Goal: Information Seeking & Learning: Learn about a topic

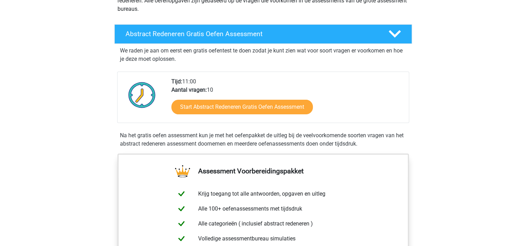
scroll to position [104, 0]
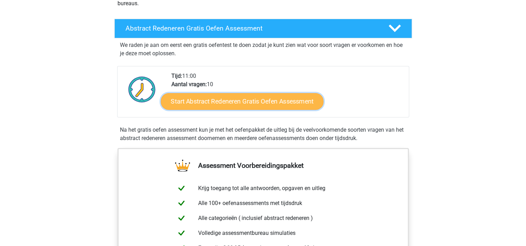
click at [220, 98] on link "Start Abstract Redeneren Gratis Oefen Assessment" at bounding box center [242, 101] width 163 height 17
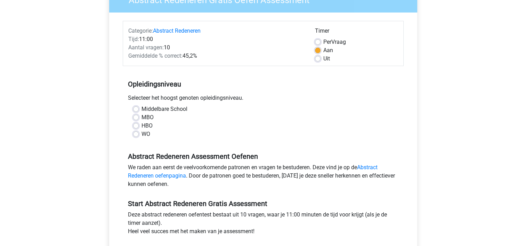
scroll to position [104, 0]
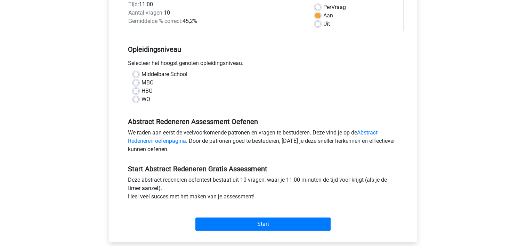
click at [141, 91] on label "HBO" at bounding box center [146, 91] width 11 height 8
click at [135, 91] on input "HBO" at bounding box center [136, 90] width 6 height 7
radio input "true"
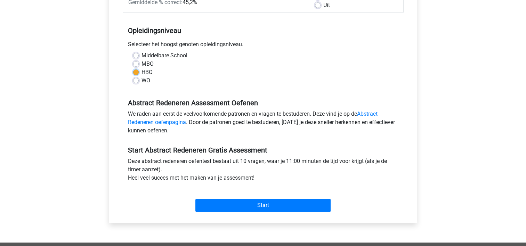
scroll to position [139, 0]
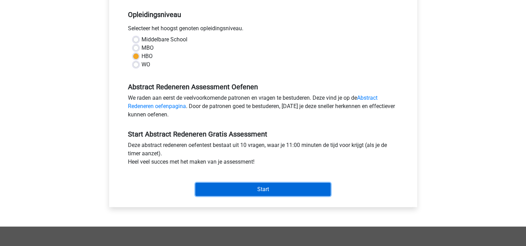
click at [256, 183] on input "Start" at bounding box center [262, 189] width 135 height 13
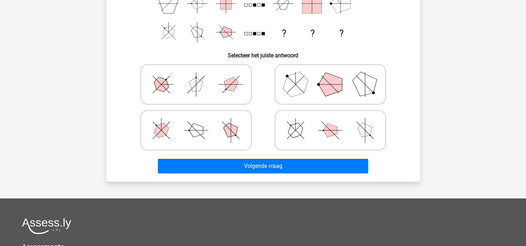
scroll to position [139, 0]
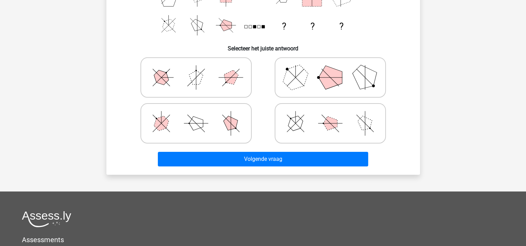
click at [336, 151] on div "Volgende vraag" at bounding box center [262, 157] width 291 height 23
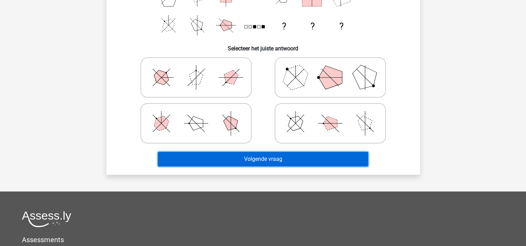
click at [339, 156] on button "Volgende vraag" at bounding box center [263, 159] width 210 height 15
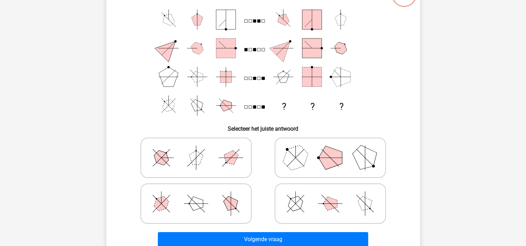
scroll to position [70, 0]
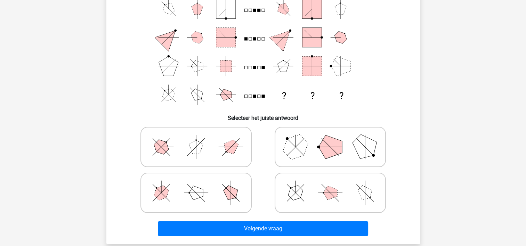
click at [130, 146] on div at bounding box center [196, 147] width 134 height 46
click at [349, 192] on icon at bounding box center [330, 193] width 104 height 35
click at [335, 184] on input "radio" at bounding box center [332, 182] width 5 height 5
radio input "true"
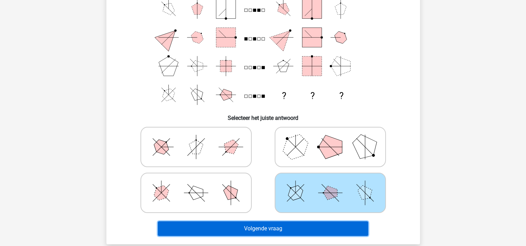
click at [291, 232] on button "Volgende vraag" at bounding box center [263, 228] width 210 height 15
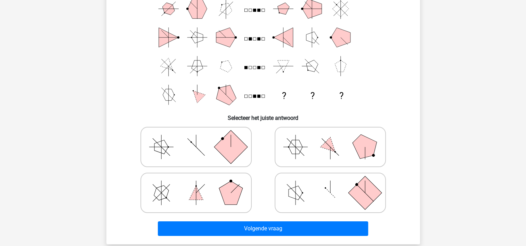
click at [334, 152] on icon at bounding box center [330, 147] width 104 height 35
click at [334, 138] on input "radio" at bounding box center [332, 136] width 5 height 5
radio input "true"
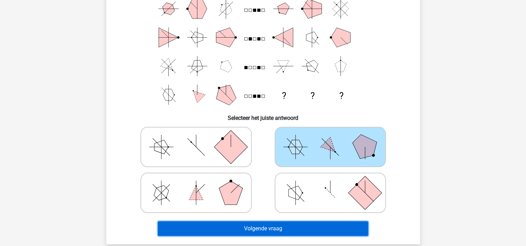
click at [263, 223] on button "Volgende vraag" at bounding box center [263, 228] width 210 height 15
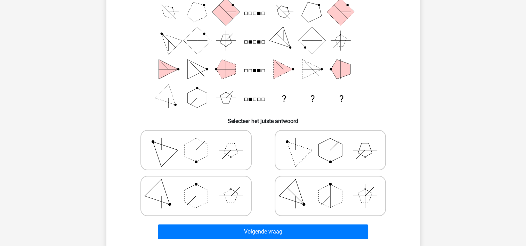
scroll to position [67, 0]
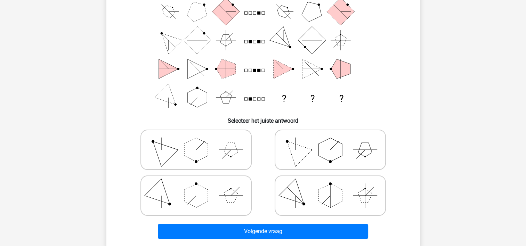
click at [212, 189] on icon at bounding box center [196, 195] width 104 height 35
click at [201, 187] on input "radio" at bounding box center [198, 184] width 5 height 5
radio input "true"
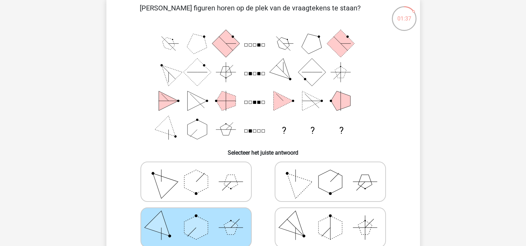
scroll to position [70, 0]
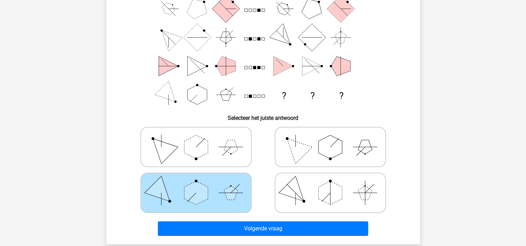
click at [329, 196] on polygon at bounding box center [330, 193] width 24 height 24
click at [330, 184] on input "radio" at bounding box center [332, 182] width 5 height 5
radio input "true"
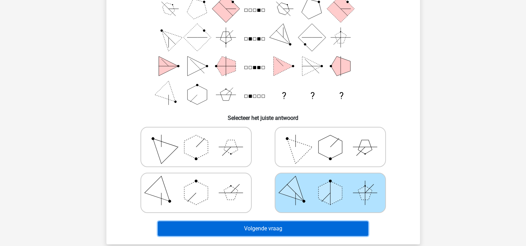
click at [288, 228] on button "Volgende vraag" at bounding box center [263, 228] width 210 height 15
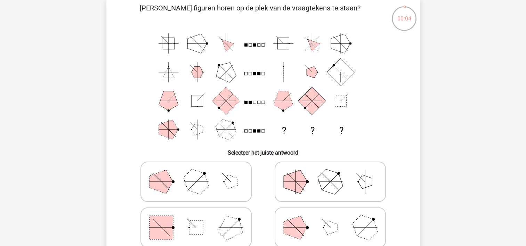
scroll to position [35, 0]
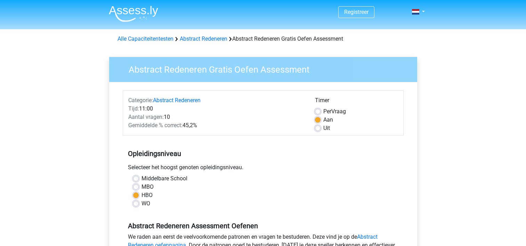
scroll to position [139, 0]
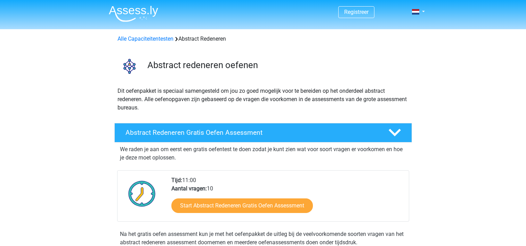
scroll to position [104, 0]
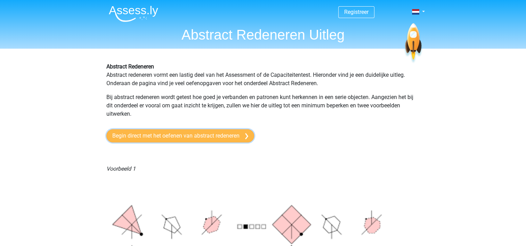
click at [167, 139] on link "Begin direct met het oefenen van abstract redeneren" at bounding box center [180, 135] width 148 height 13
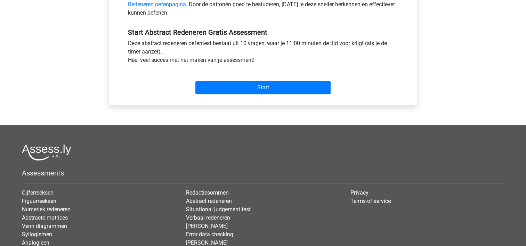
scroll to position [243, 0]
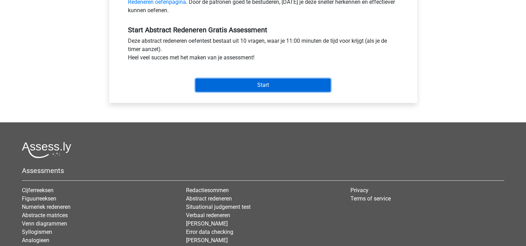
click at [246, 85] on input "Start" at bounding box center [262, 85] width 135 height 13
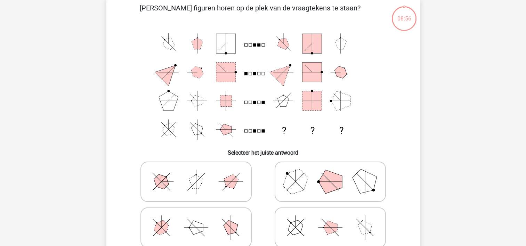
scroll to position [70, 0]
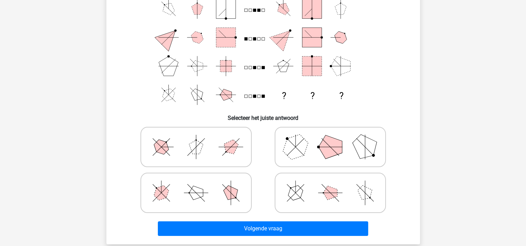
click at [292, 142] on polygon at bounding box center [294, 146] width 33 height 33
click at [330, 138] on input "radio" at bounding box center [332, 136] width 5 height 5
radio input "true"
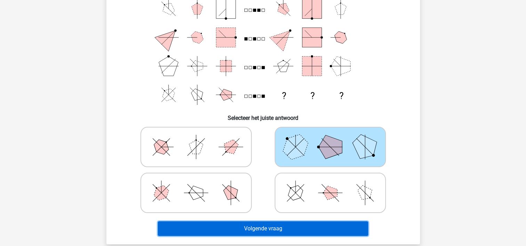
click at [314, 226] on button "Volgende vraag" at bounding box center [263, 228] width 210 height 15
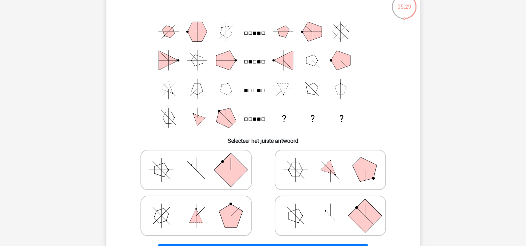
scroll to position [35, 0]
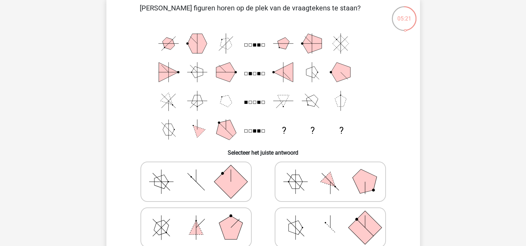
click at [217, 181] on rect at bounding box center [230, 181] width 33 height 33
click at [201, 173] on input "radio" at bounding box center [198, 171] width 5 height 5
radio input "true"
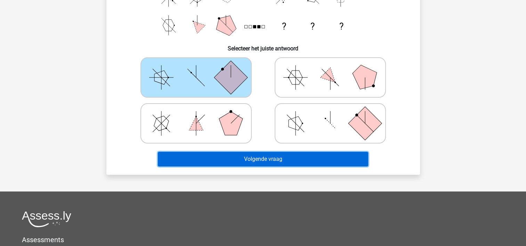
click at [292, 156] on button "Volgende vraag" at bounding box center [263, 159] width 210 height 15
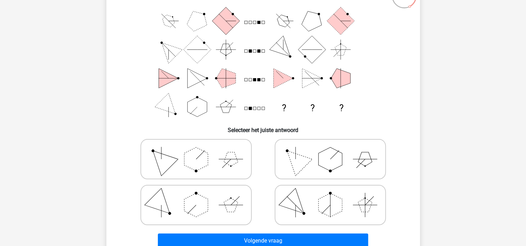
scroll to position [70, 0]
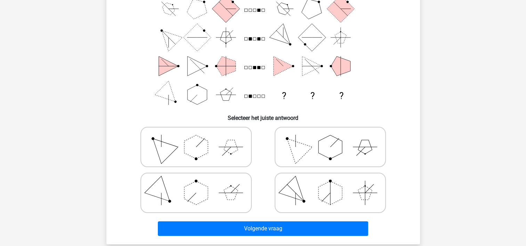
click at [325, 148] on polygon at bounding box center [330, 147] width 24 height 24
click at [330, 138] on input "radio" at bounding box center [332, 136] width 5 height 5
radio input "true"
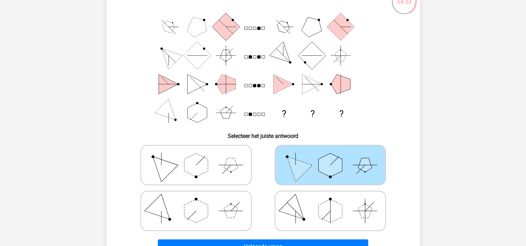
scroll to position [35, 0]
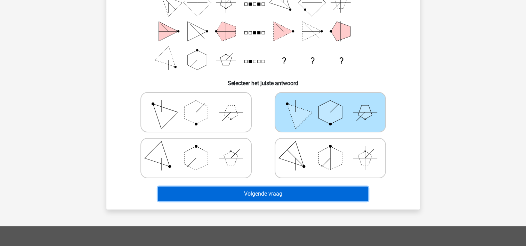
click at [303, 193] on button "Volgende vraag" at bounding box center [263, 194] width 210 height 15
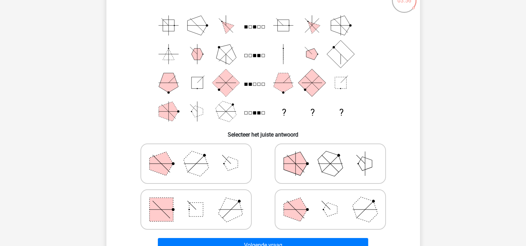
scroll to position [70, 0]
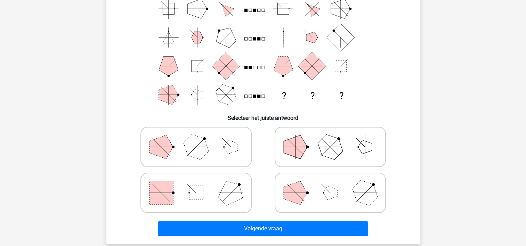
click at [164, 190] on rect at bounding box center [161, 193] width 24 height 24
click at [196, 184] on input "radio" at bounding box center [198, 182] width 5 height 5
radio input "true"
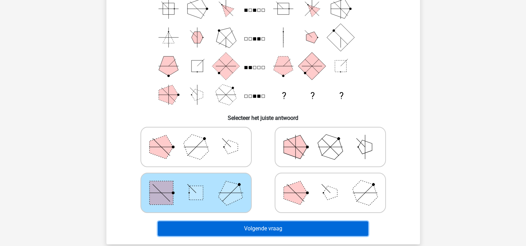
click at [270, 224] on button "Volgende vraag" at bounding box center [263, 228] width 210 height 15
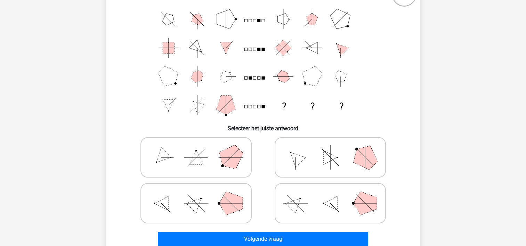
scroll to position [67, 0]
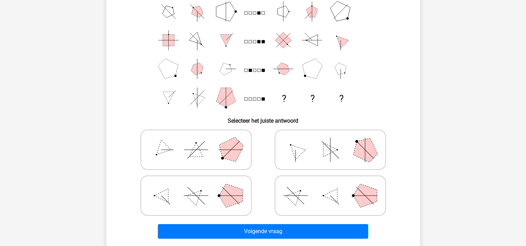
click at [215, 196] on icon at bounding box center [196, 195] width 104 height 35
click at [201, 187] on input "radio" at bounding box center [198, 184] width 5 height 5
radio input "true"
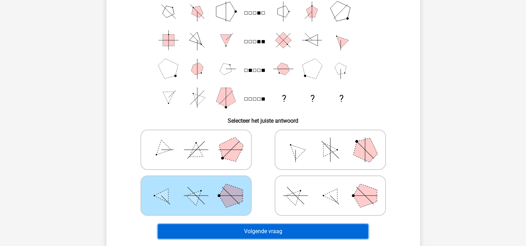
click at [267, 231] on button "Volgende vraag" at bounding box center [263, 231] width 210 height 15
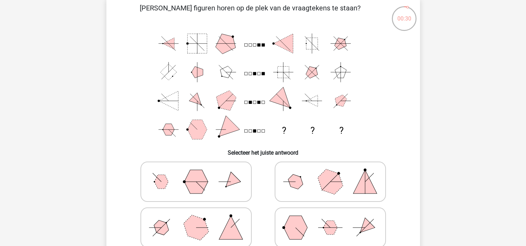
scroll to position [70, 0]
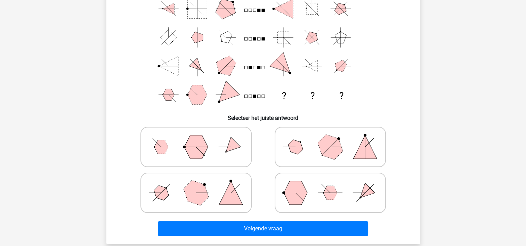
click at [164, 193] on polygon at bounding box center [161, 193] width 20 height 20
click at [196, 184] on input "radio" at bounding box center [198, 182] width 5 height 5
radio input "true"
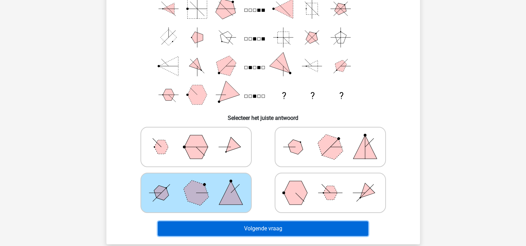
click at [315, 228] on button "Volgende vraag" at bounding box center [263, 228] width 210 height 15
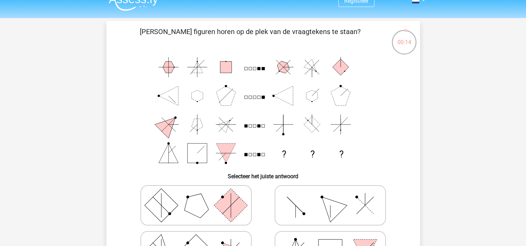
scroll to position [0, 0]
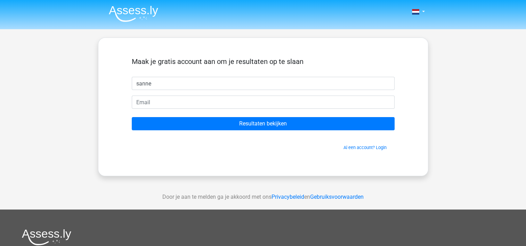
type input "sanne"
click at [144, 95] on form "Maak je gratis account aan om je resultaten op te slaan [GEOGRAPHIC_DATA] Resul…" at bounding box center [263, 103] width 263 height 93
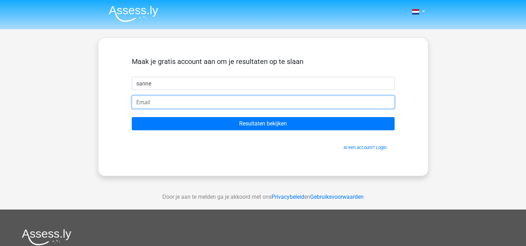
click at [141, 99] on input "email" at bounding box center [263, 102] width 263 height 13
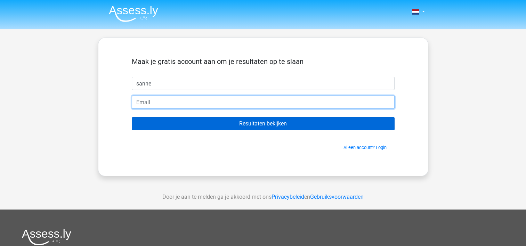
type input "sanne.vanthournout@ocmwpittem.be"
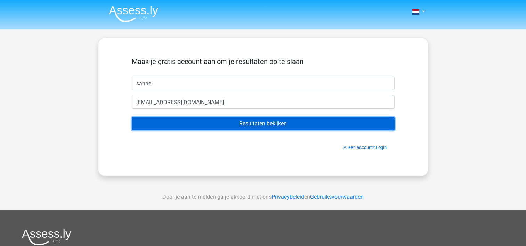
click at [288, 124] on input "Resultaten bekijken" at bounding box center [263, 123] width 263 height 13
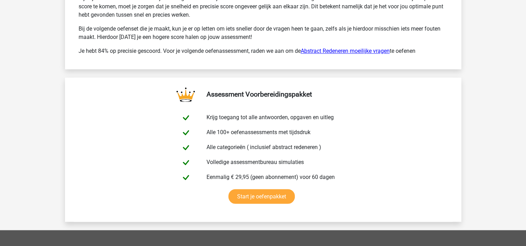
scroll to position [1043, 0]
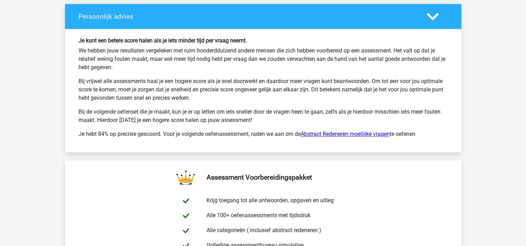
click at [342, 131] on link "Abstract Redeneren moeilijke vragen" at bounding box center [345, 134] width 89 height 7
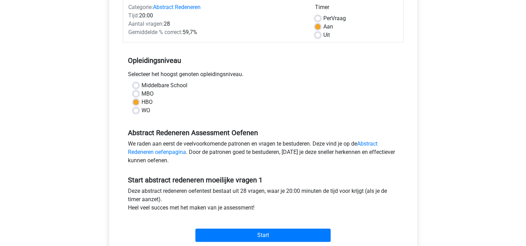
scroll to position [139, 0]
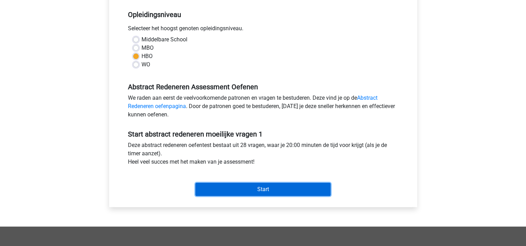
click at [288, 188] on input "Start" at bounding box center [262, 189] width 135 height 13
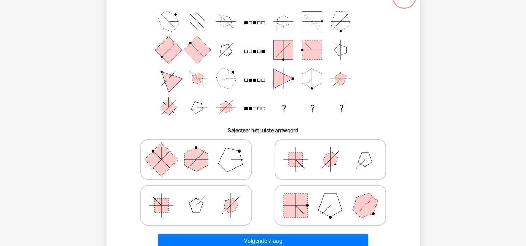
scroll to position [70, 0]
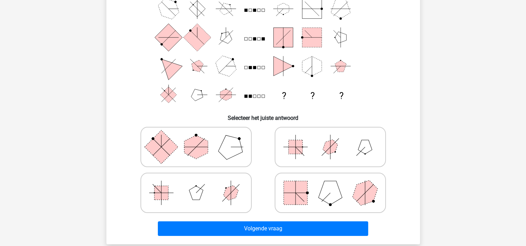
click at [209, 194] on icon at bounding box center [196, 193] width 104 height 35
click at [201, 184] on input "radio" at bounding box center [198, 182] width 5 height 5
radio input "true"
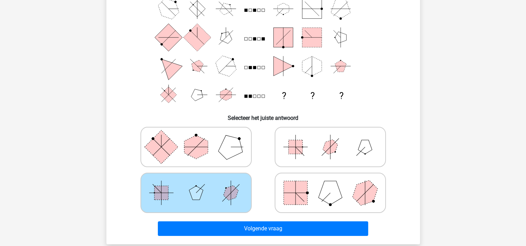
click at [332, 157] on icon at bounding box center [330, 147] width 104 height 35
click at [332, 138] on input "radio" at bounding box center [332, 136] width 5 height 5
radio input "true"
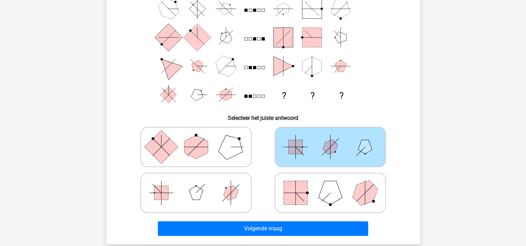
click at [299, 220] on div "Volgende vraag" at bounding box center [262, 227] width 291 height 23
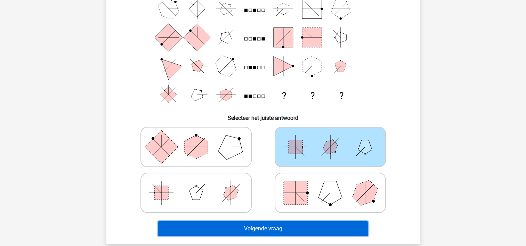
click at [301, 224] on button "Volgende vraag" at bounding box center [263, 228] width 210 height 15
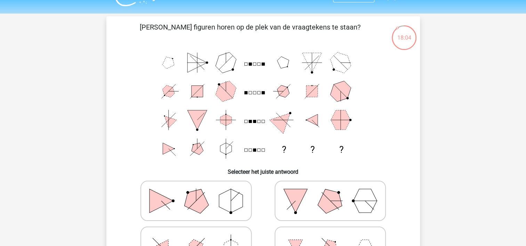
scroll to position [0, 0]
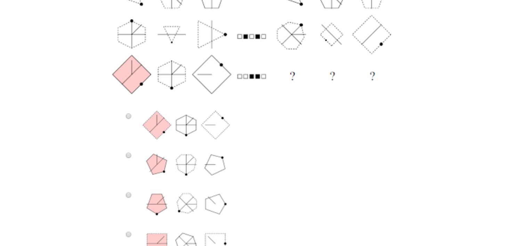
scroll to position [313, 0]
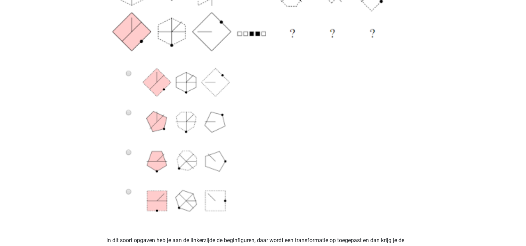
click at [128, 192] on img at bounding box center [262, 44] width 313 height 357
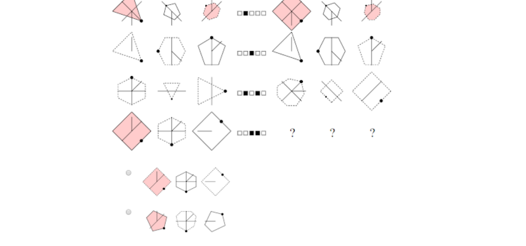
scroll to position [174, 0]
